Goal: Information Seeking & Learning: Learn about a topic

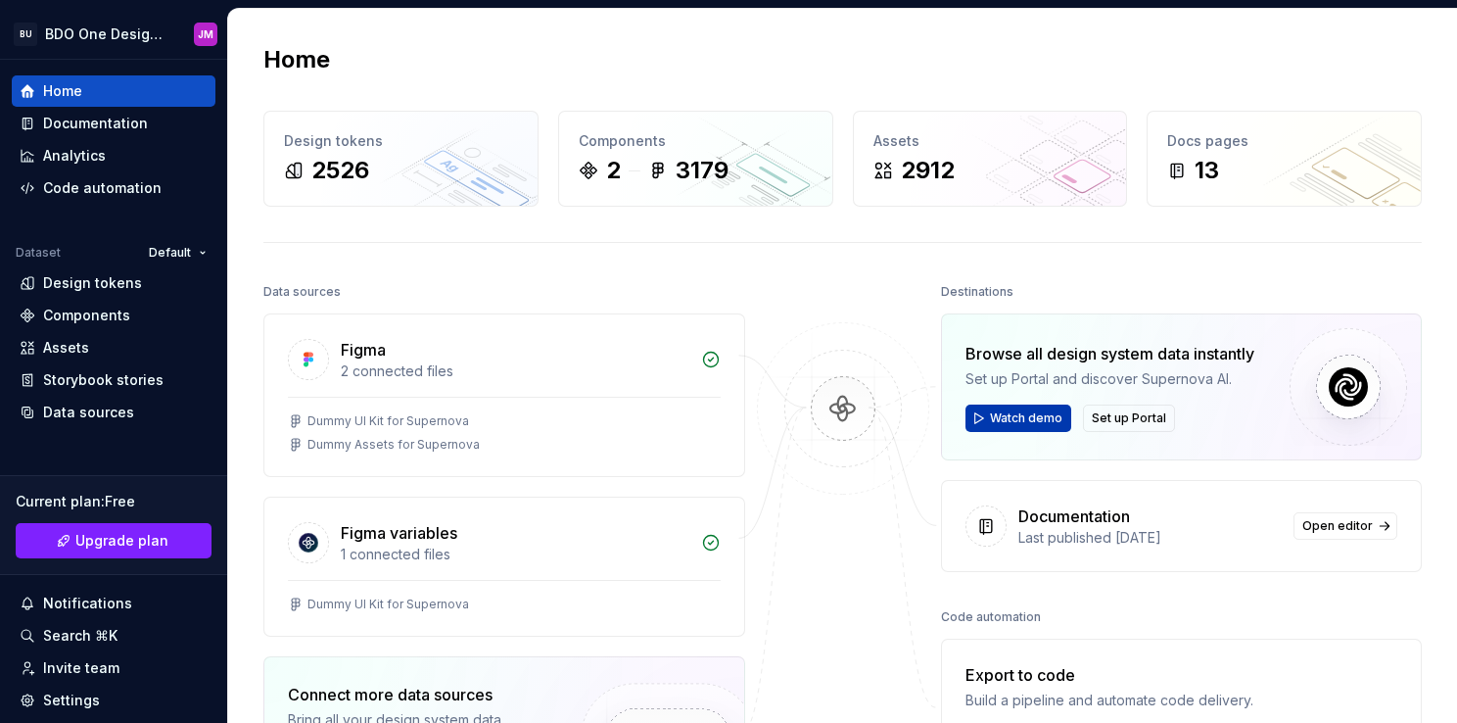
click at [1046, 419] on span "Watch demo" at bounding box center [1026, 418] width 72 height 16
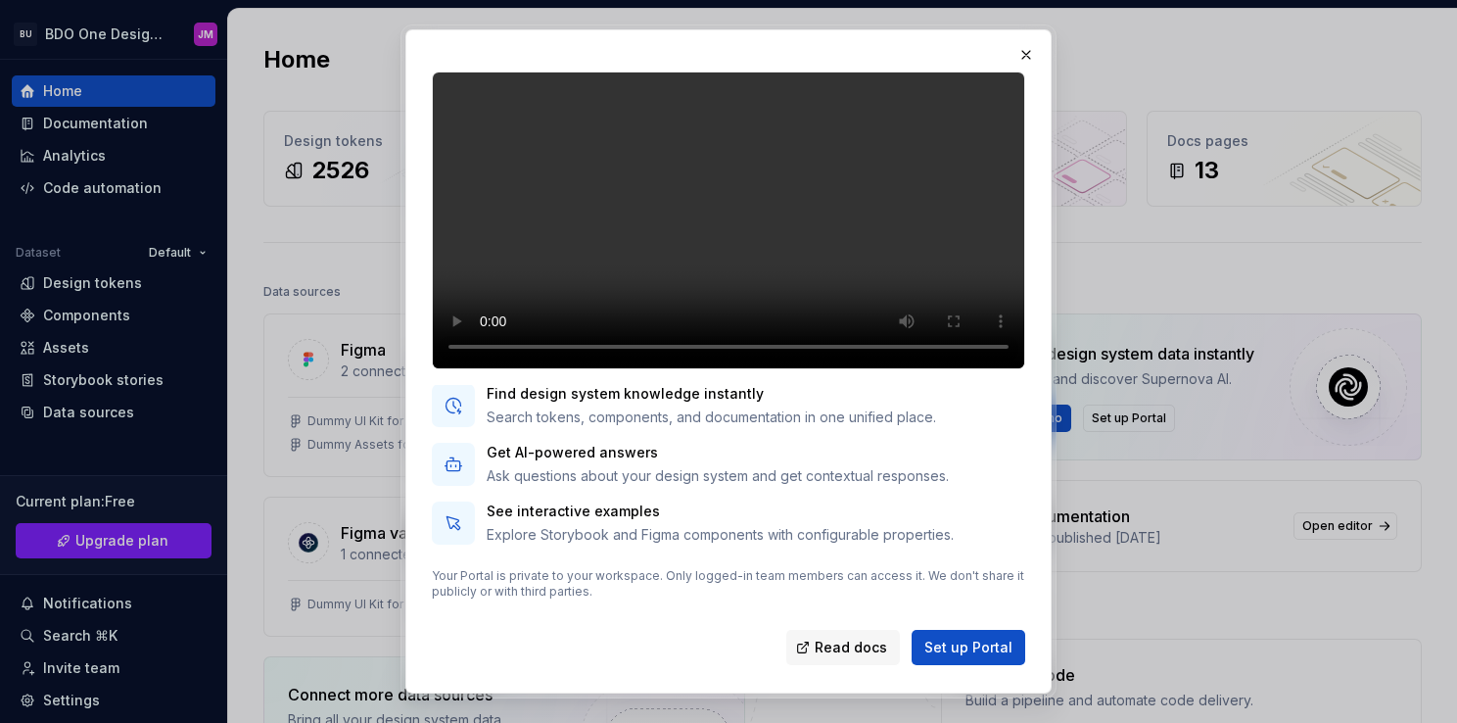
scroll to position [114, 0]
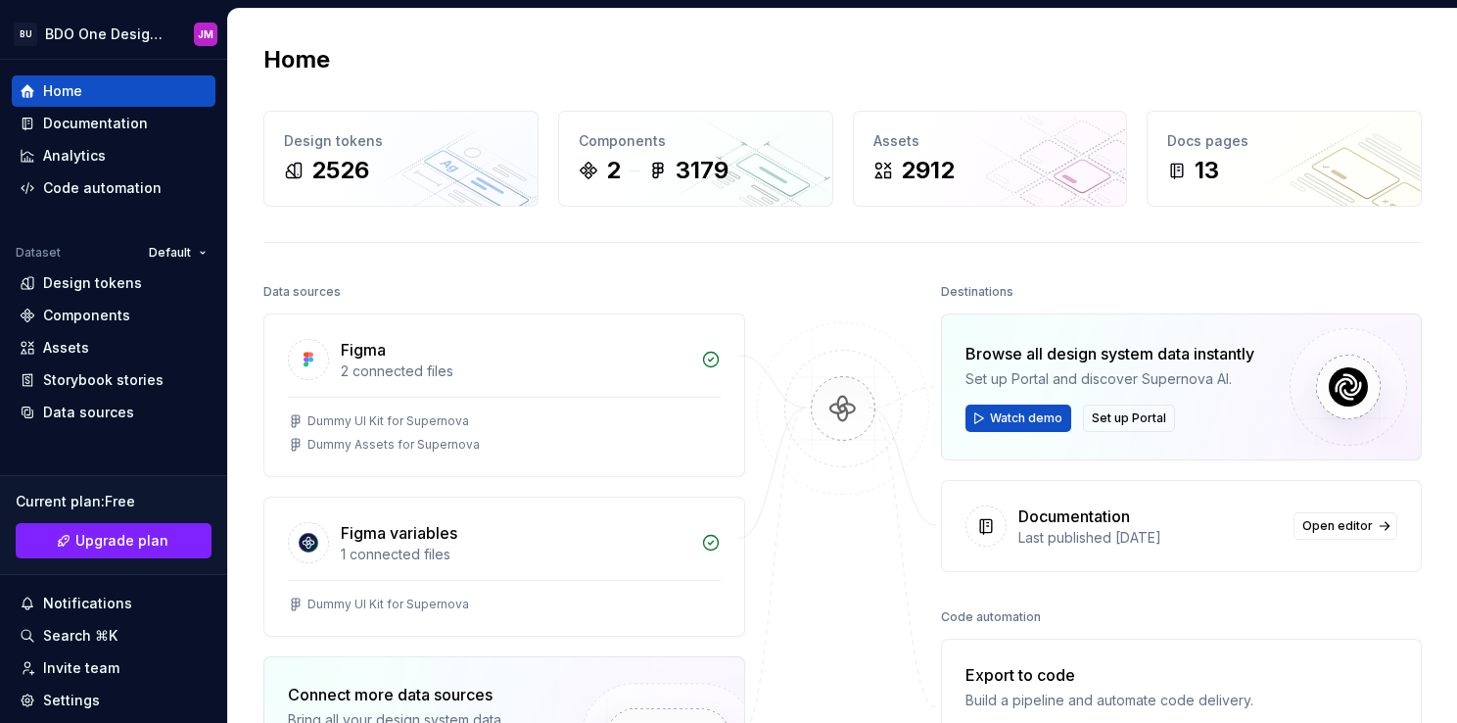
click at [815, 545] on div at bounding box center [843, 597] width 196 height 638
drag, startPoint x: 963, startPoint y: 374, endPoint x: 1286, endPoint y: 373, distance: 323.2
click at [1286, 373] on div "Browse all design system data instantly Set up Portal and discover Supernova AI…" at bounding box center [1182, 386] width 482 height 147
drag, startPoint x: 1286, startPoint y: 373, endPoint x: 1271, endPoint y: 377, distance: 15.2
click at [1271, 377] on div "Browse all design system data instantly Set up Portal and discover Supernova AI…" at bounding box center [1182, 386] width 482 height 147
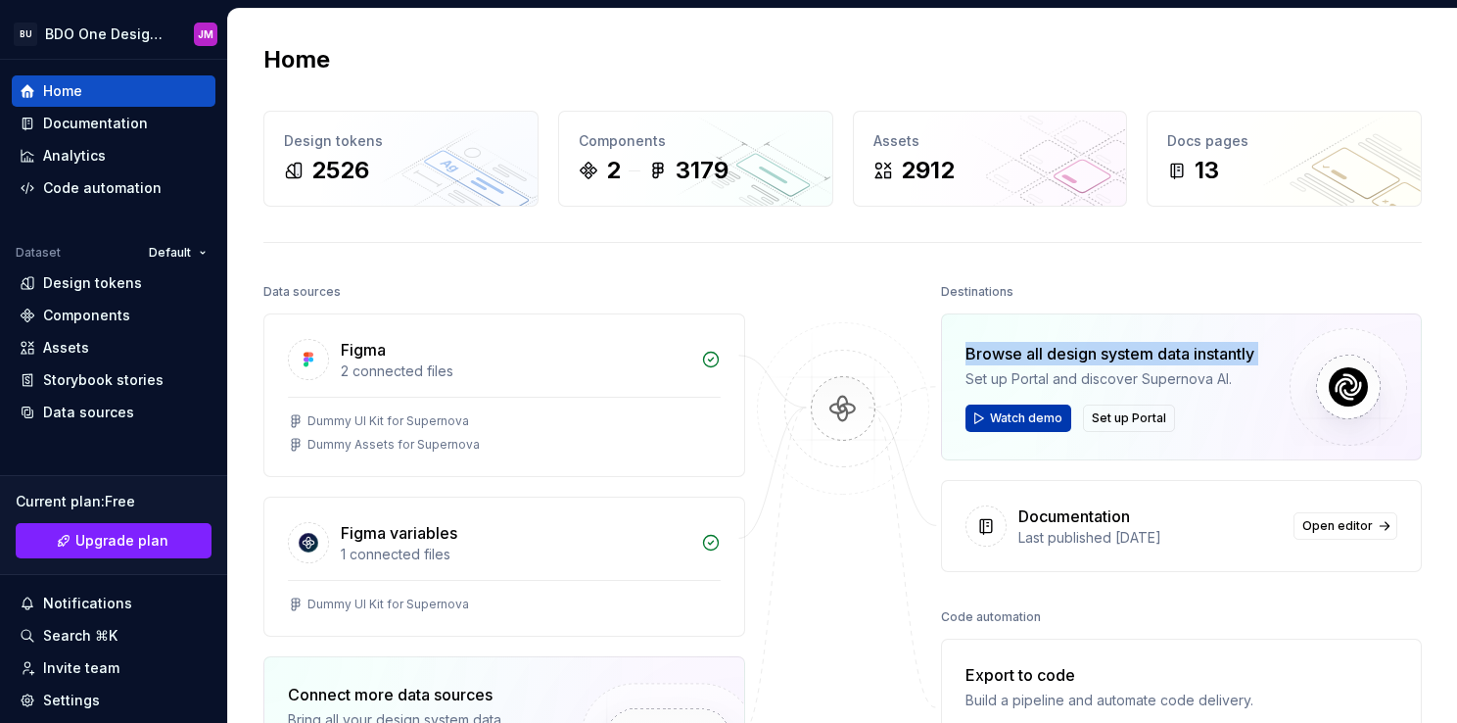
click at [1032, 425] on button "Watch demo" at bounding box center [1019, 417] width 106 height 27
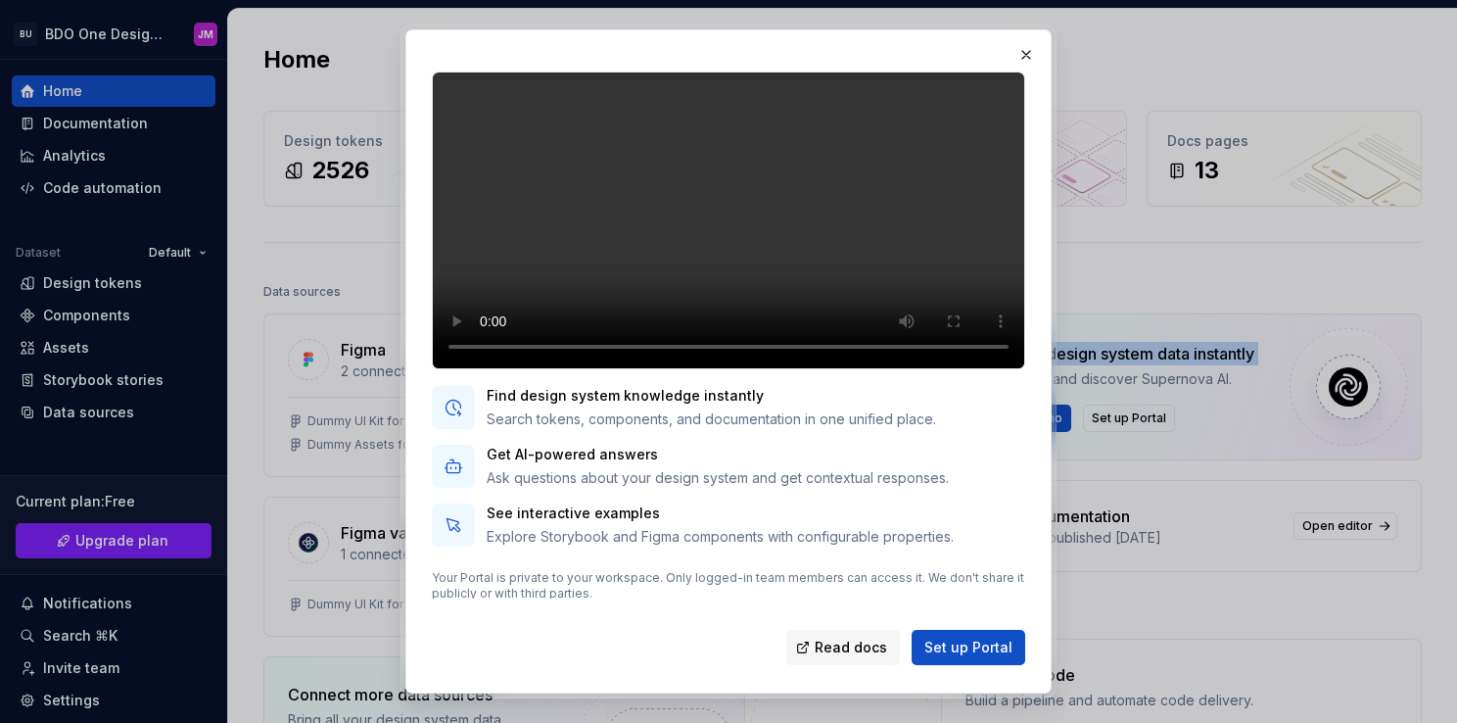
scroll to position [106, 0]
click at [1037, 53] on button "button" at bounding box center [1026, 54] width 27 height 27
